Goal: Transaction & Acquisition: Purchase product/service

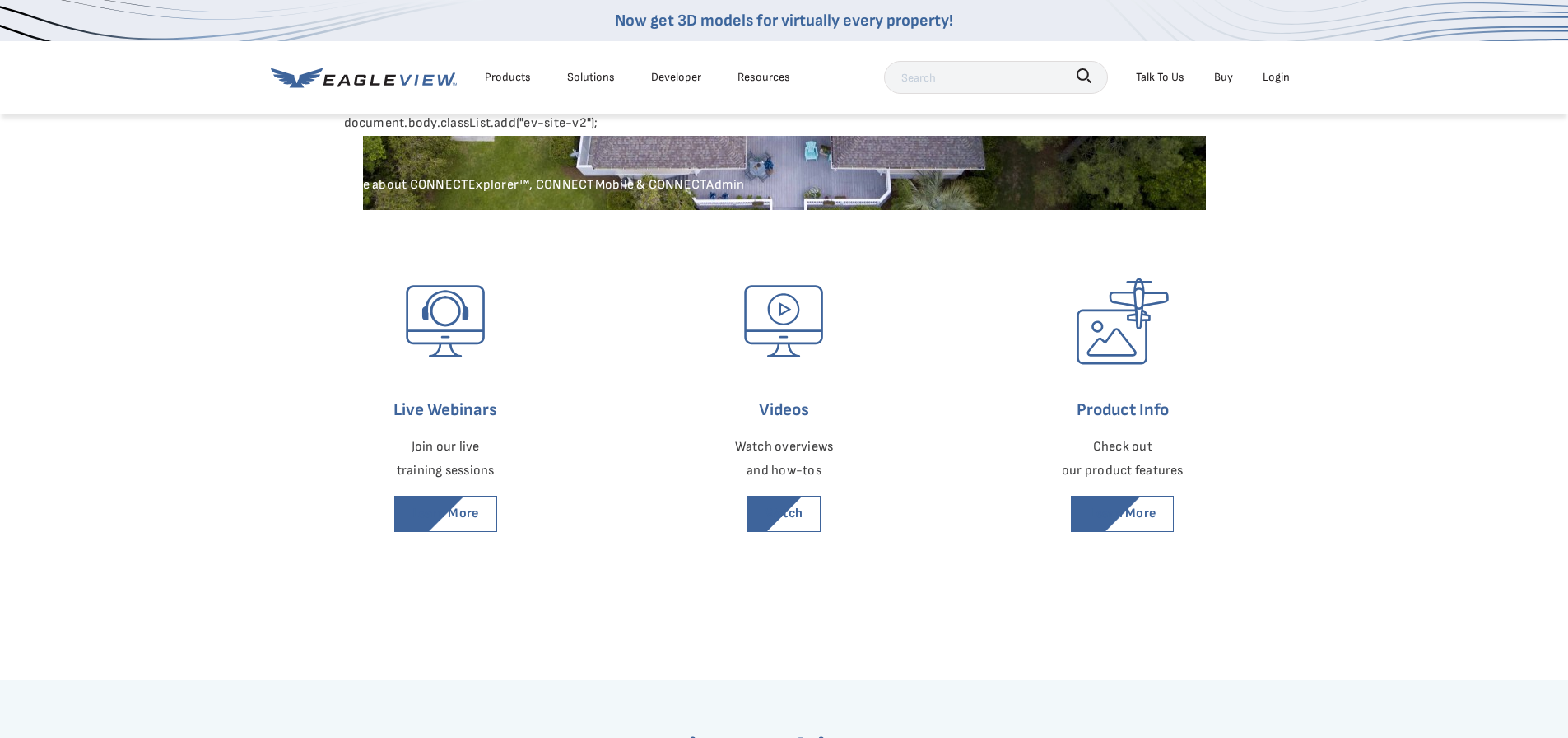
click at [1269, 75] on div "Login" at bounding box center [1277, 76] width 27 height 21
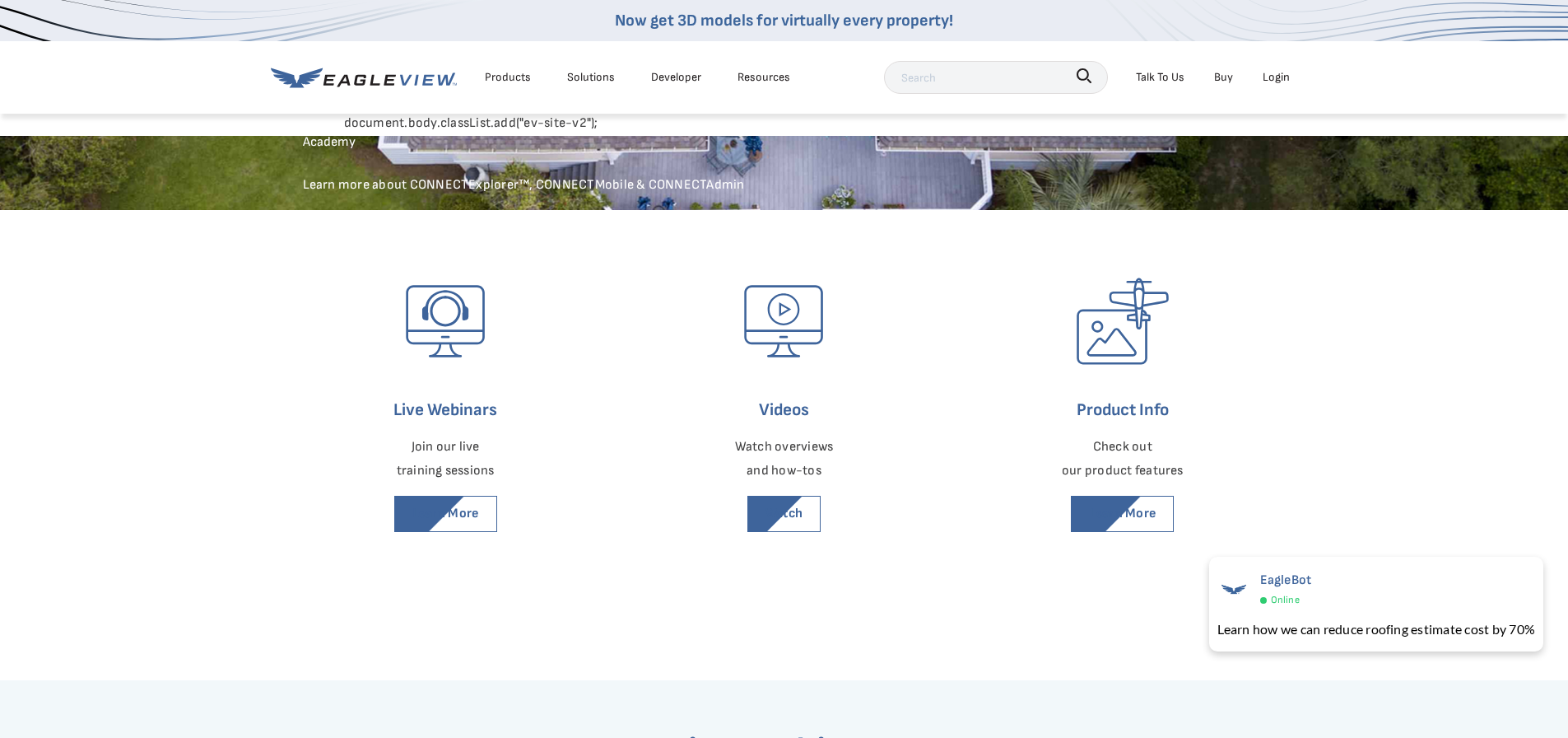
drag, startPoint x: 1274, startPoint y: 85, endPoint x: 1264, endPoint y: 91, distance: 11.7
click at [1273, 85] on div "Login" at bounding box center [1277, 76] width 27 height 21
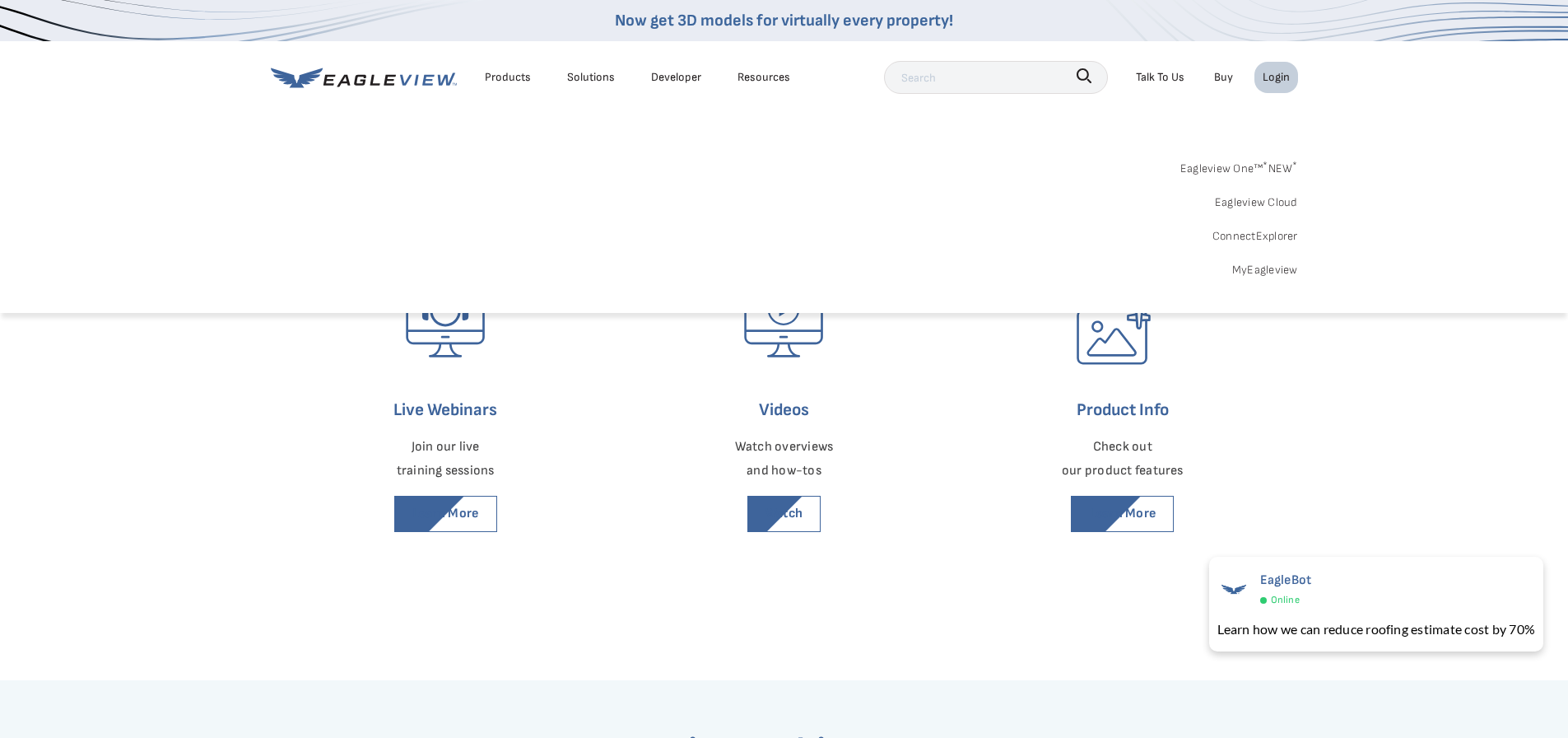
click at [1255, 264] on link "MyEagleview" at bounding box center [1264, 269] width 66 height 21
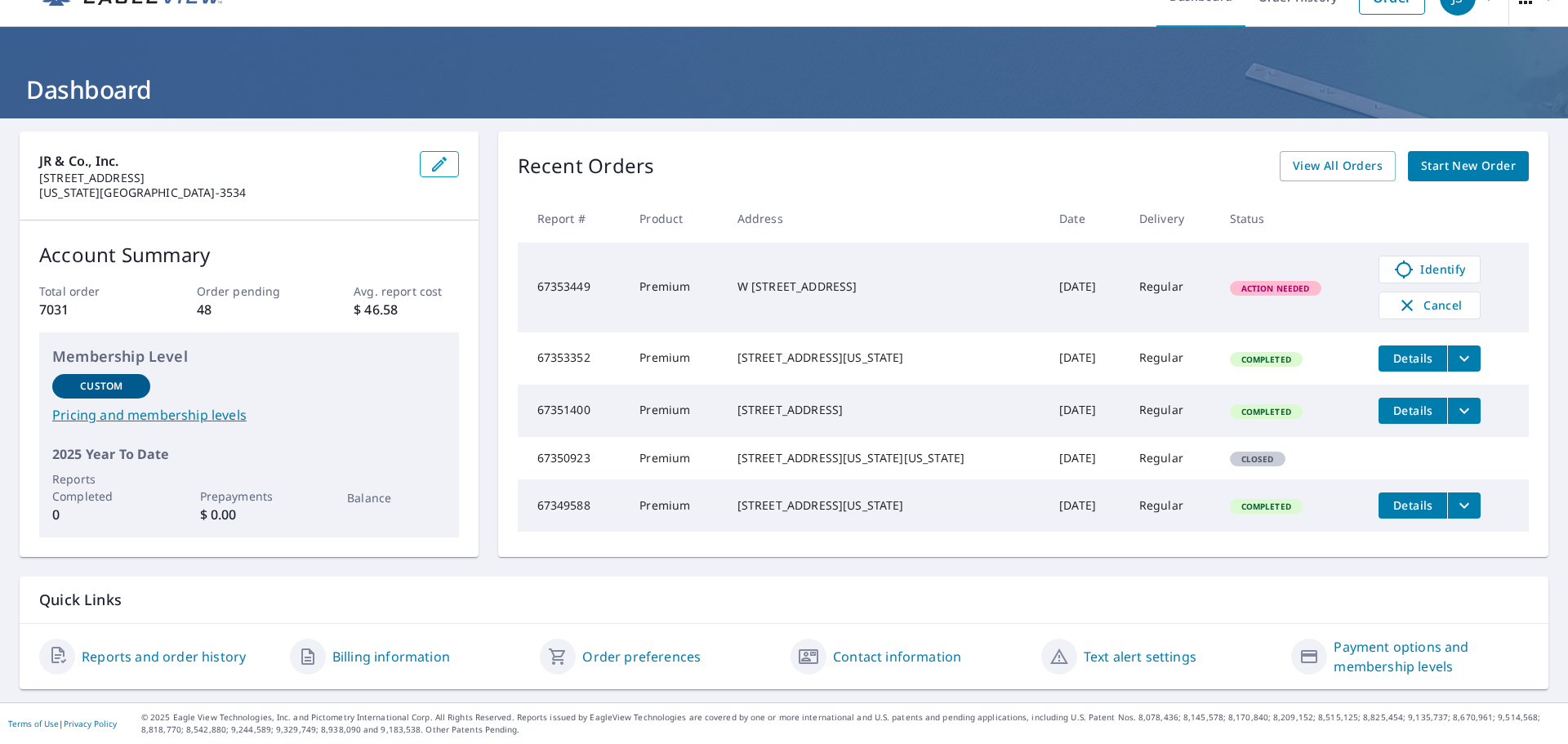
scroll to position [62, 0]
click at [1320, 156] on span "View All Orders" at bounding box center [1338, 166] width 90 height 20
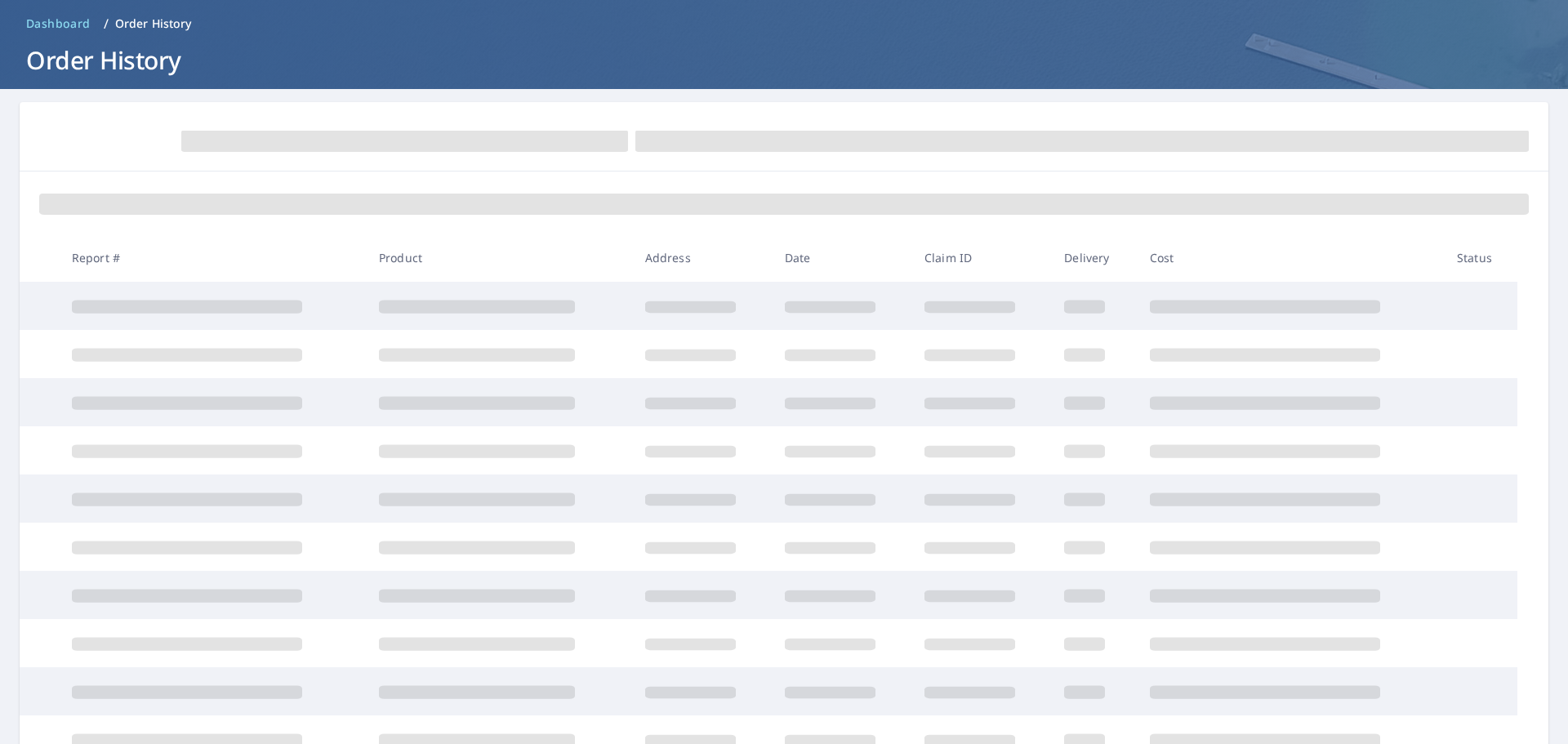
scroll to position [62, 0]
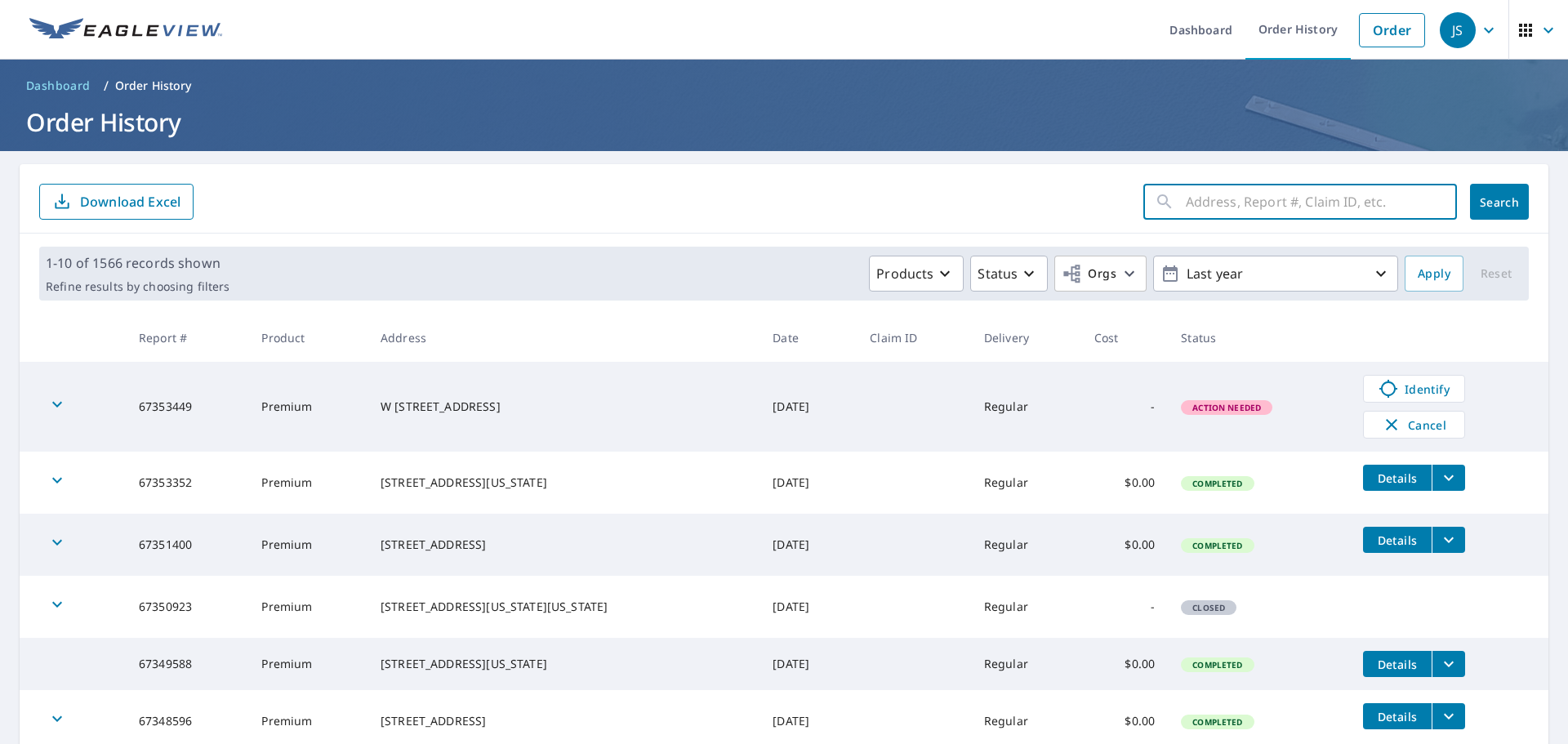
click at [1203, 215] on input "text" at bounding box center [1321, 201] width 271 height 46
type input "520 S college"
click button "Search" at bounding box center [1499, 201] width 59 height 36
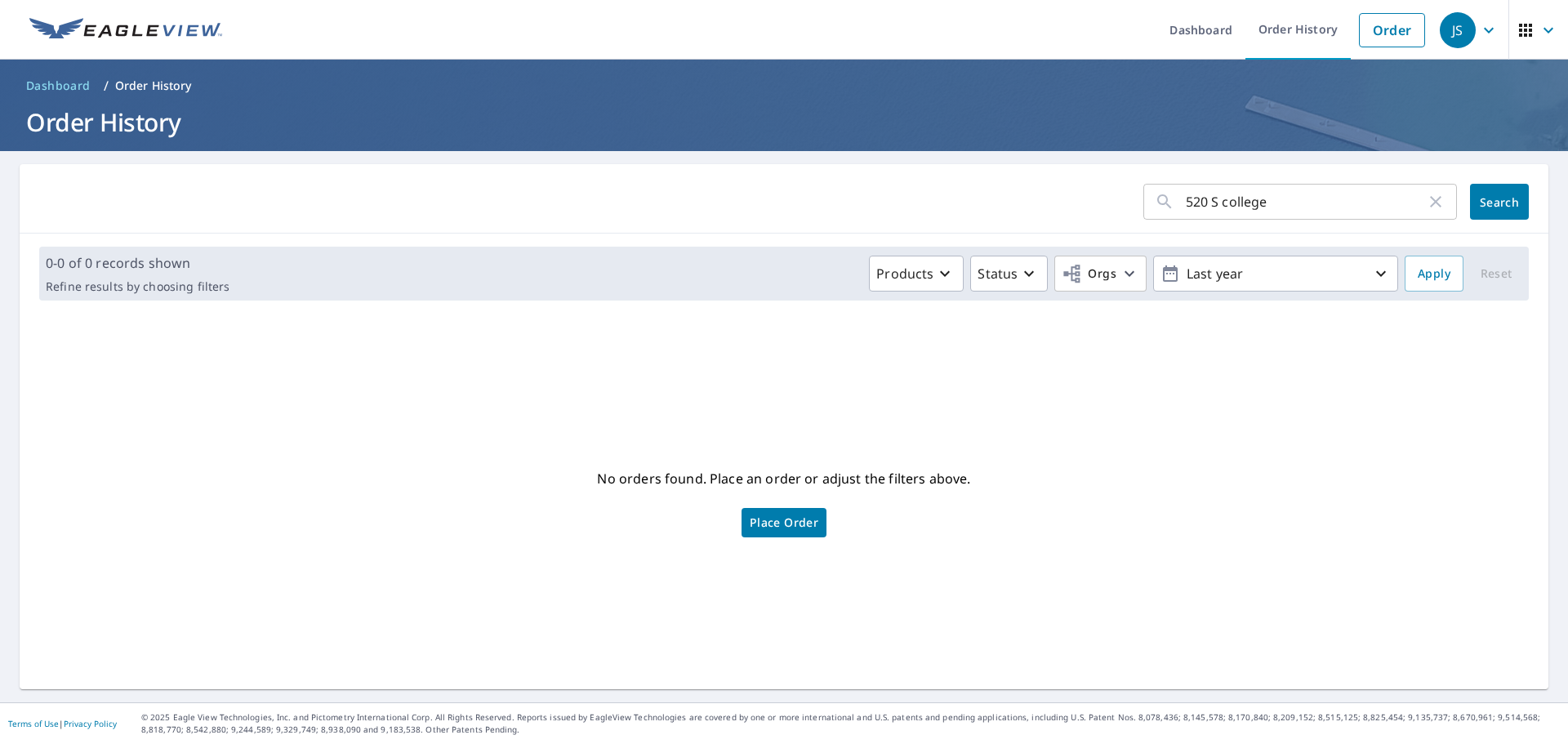
click at [770, 521] on span "Place Order" at bounding box center [784, 523] width 69 height 8
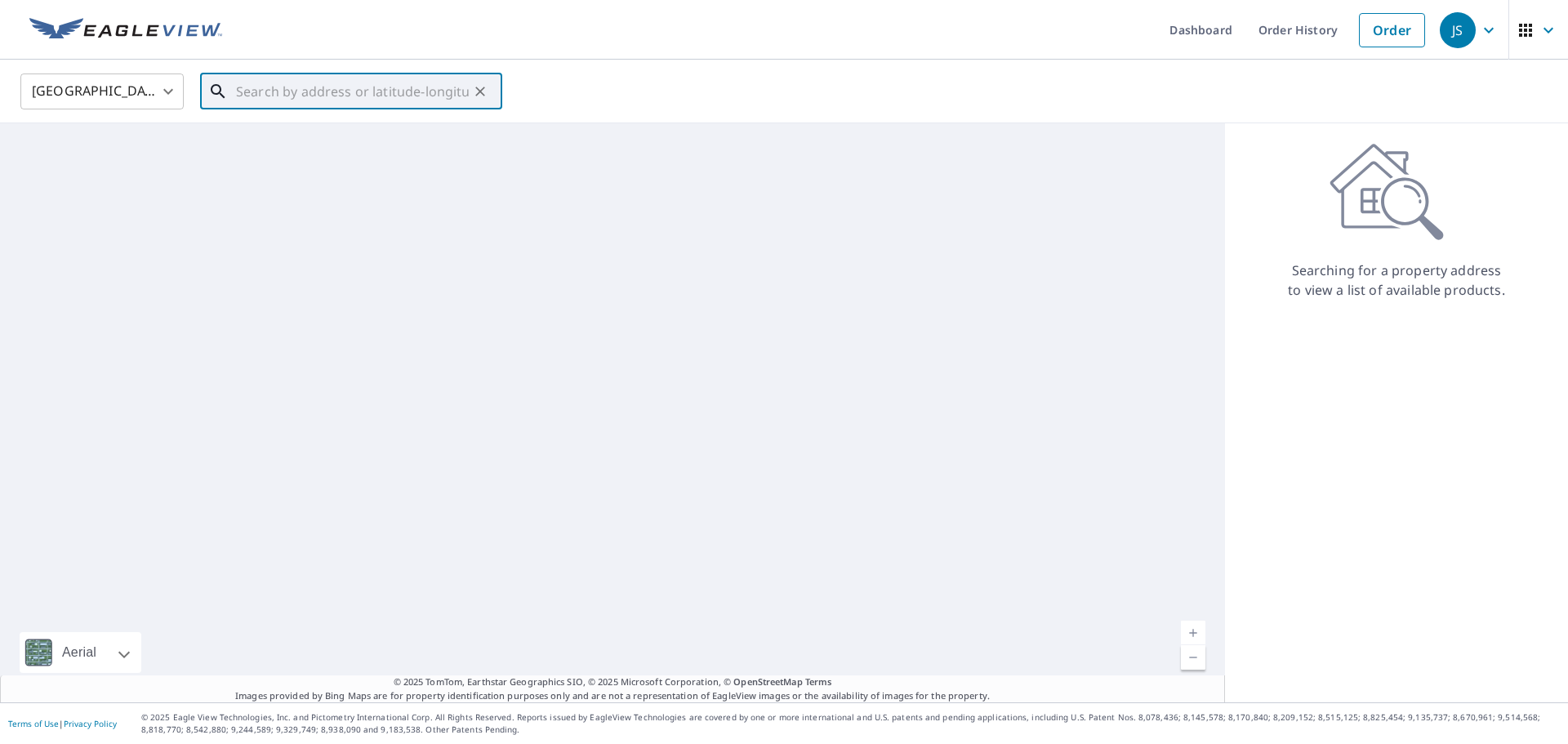
click at [301, 95] on input "text" at bounding box center [352, 91] width 233 height 46
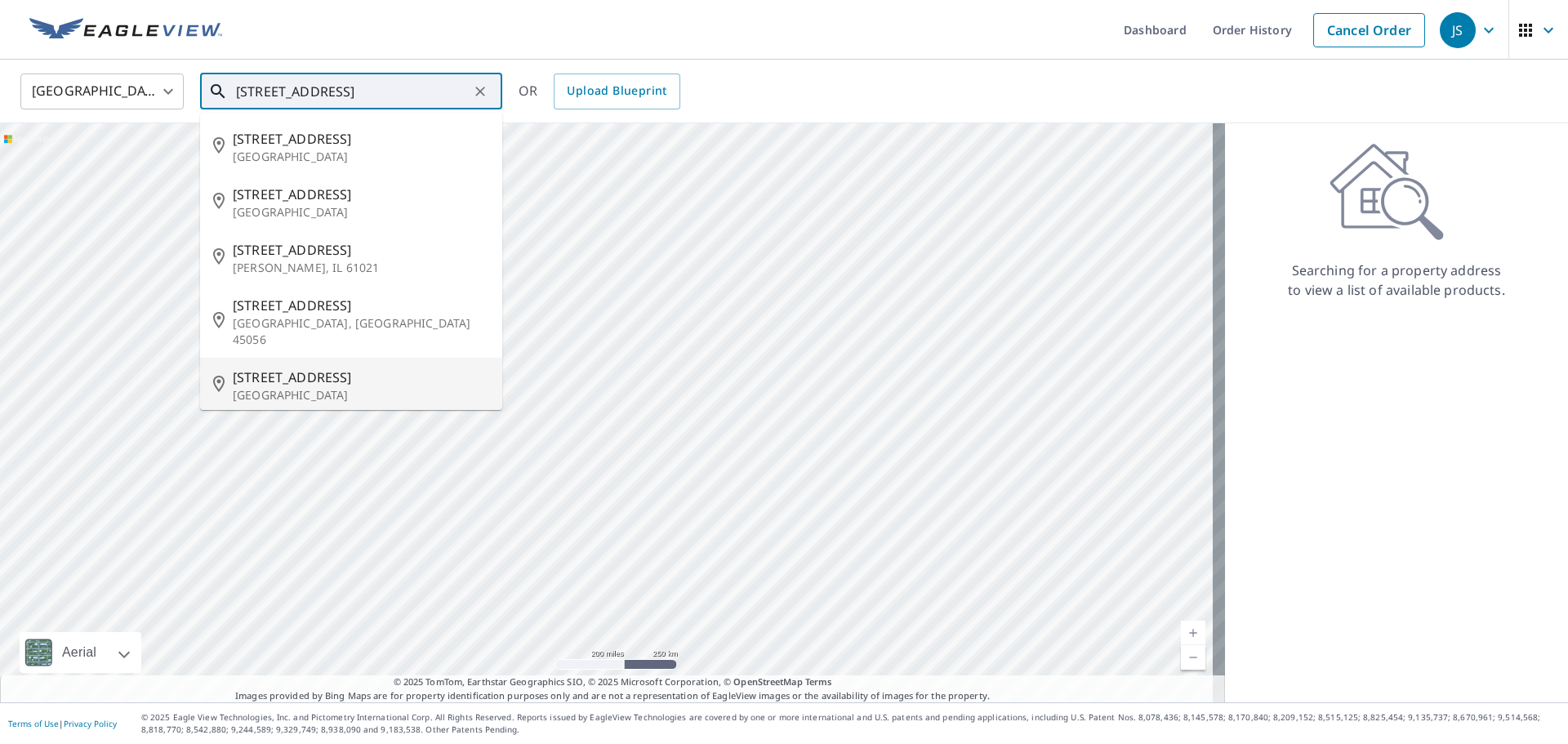
click at [372, 388] on p "Columbia, MO 65201" at bounding box center [361, 395] width 256 height 17
type input "520 S College Ave Columbia, MO 65201"
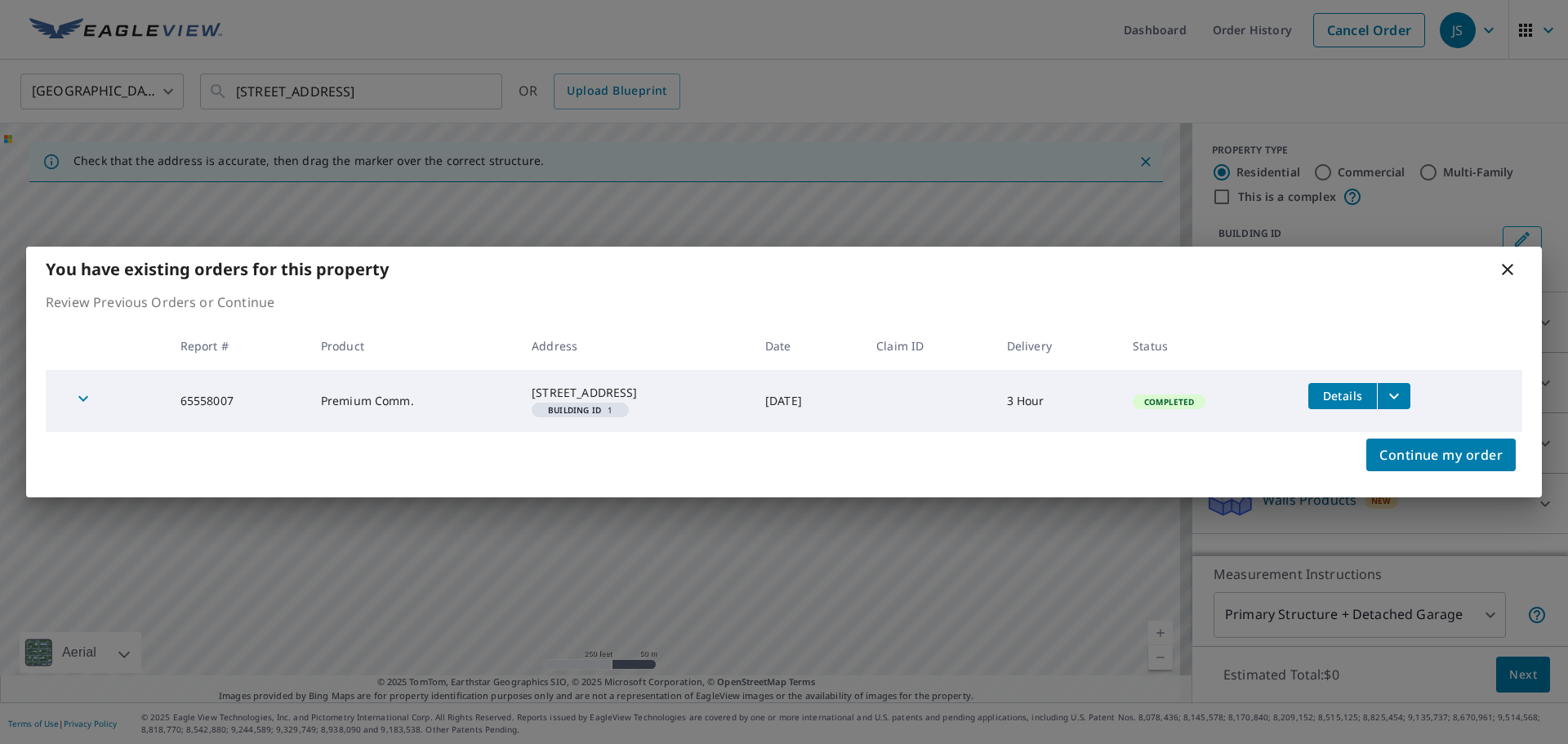
click at [1411, 391] on button "filesDropdownBtn-65558007" at bounding box center [1393, 396] width 33 height 26
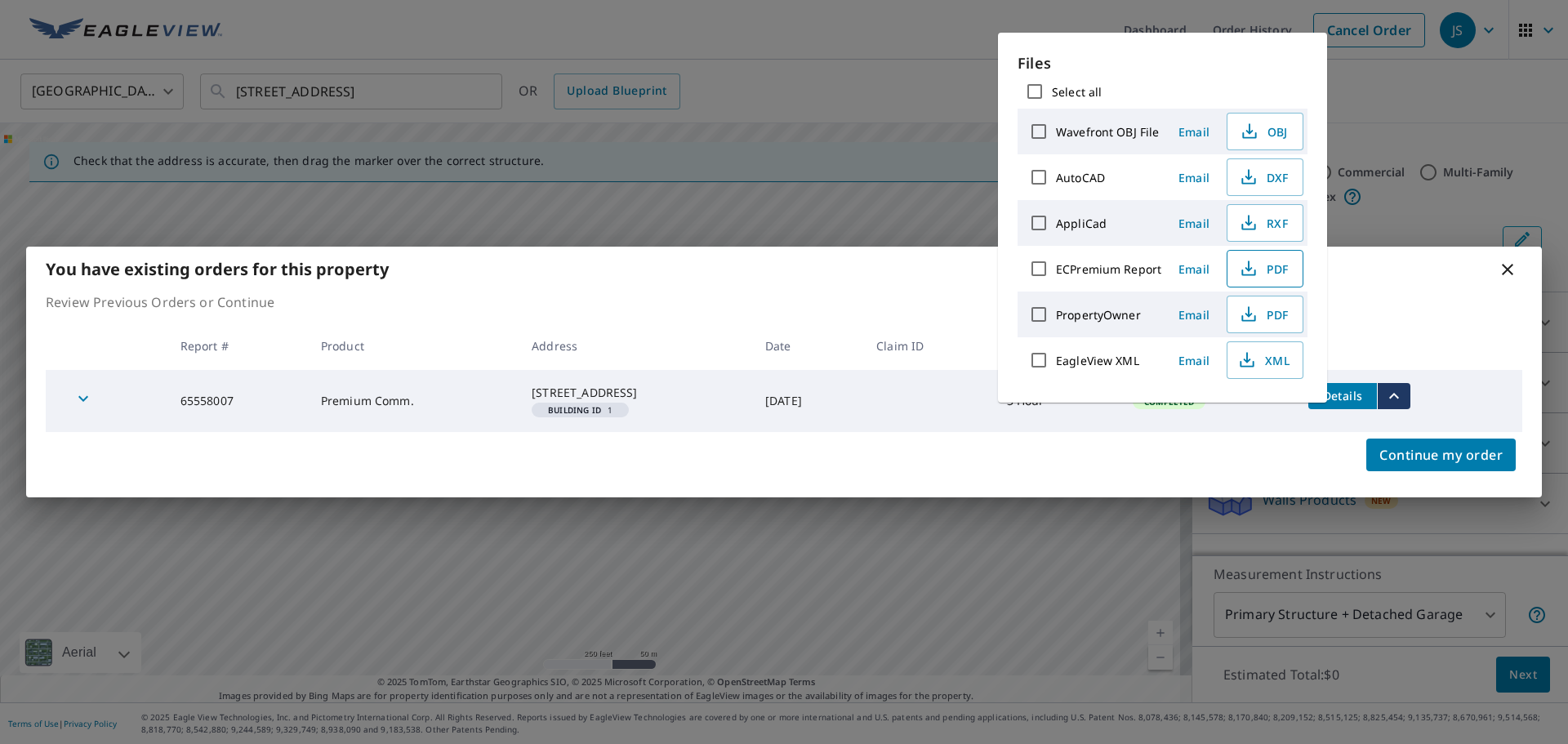
click at [1249, 270] on icon "button" at bounding box center [1249, 265] width 8 height 11
